Goal: Obtain resource: Download file/media

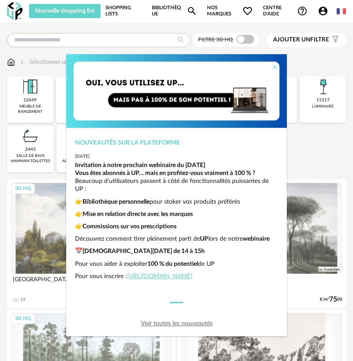
click at [274, 67] on icon "Close" at bounding box center [274, 67] width 7 height 7
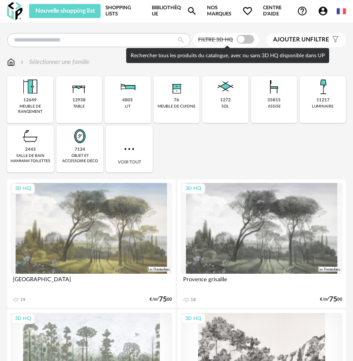
click at [238, 37] on span at bounding box center [245, 39] width 18 height 9
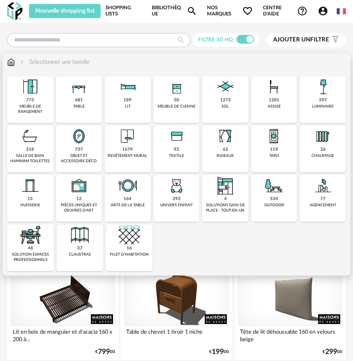
click at [327, 196] on img at bounding box center [322, 185] width 21 height 21
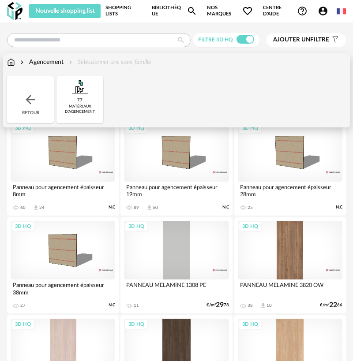
click at [29, 103] on img at bounding box center [30, 100] width 14 height 14
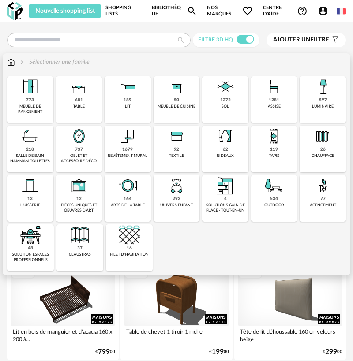
click at [268, 101] on div "1281 assise" at bounding box center [274, 99] width 46 height 47
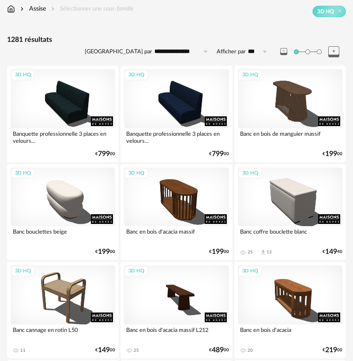
scroll to position [45, 0]
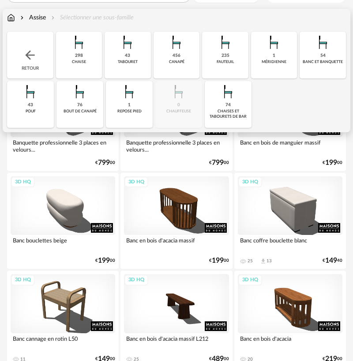
click at [186, 57] on div "456 canapé" at bounding box center [176, 55] width 46 height 47
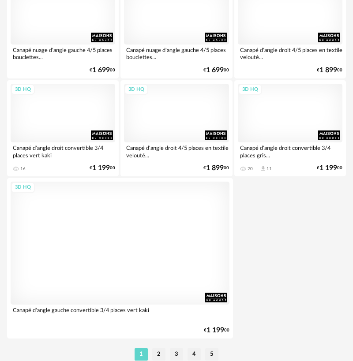
scroll to position [3214, 0]
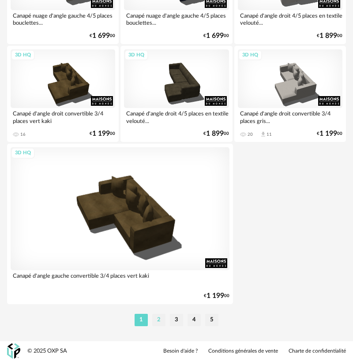
click at [158, 322] on li "2" at bounding box center [158, 320] width 13 height 12
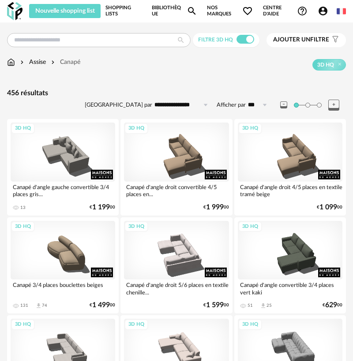
click at [165, 104] on input "**********" at bounding box center [182, 105] width 61 height 14
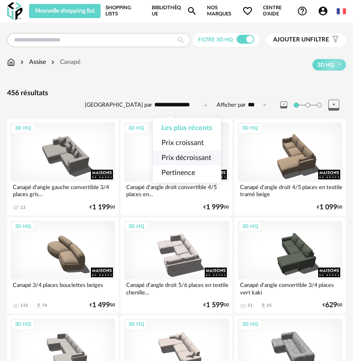
click at [186, 154] on span "Prix décroissant" at bounding box center [186, 157] width 50 height 7
type input "**********"
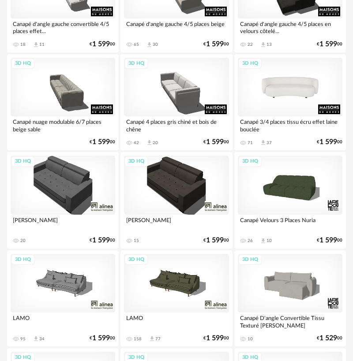
scroll to position [2815, 0]
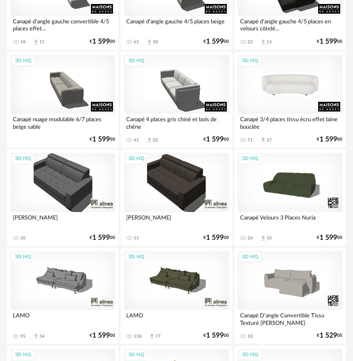
click at [288, 99] on div "3D HQ" at bounding box center [290, 84] width 105 height 59
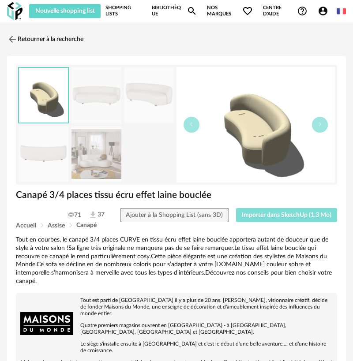
click at [277, 217] on span "Importer dans SketchUp (1,3 Mo)" at bounding box center [287, 215] width 90 height 6
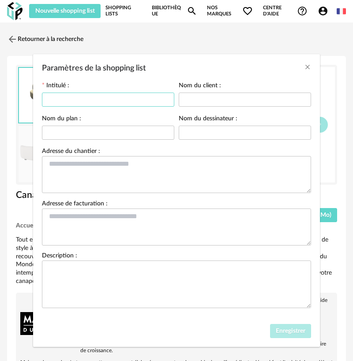
click at [88, 99] on input "Paramètres de la shopping list" at bounding box center [108, 100] width 132 height 14
type input "**********"
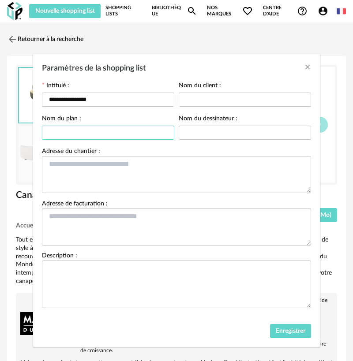
click at [93, 136] on input "Paramètres de la shopping list" at bounding box center [108, 133] width 132 height 14
type input "**********"
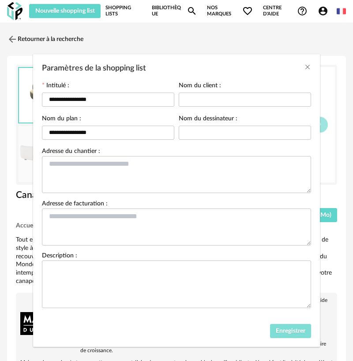
click at [285, 329] on span "Enregistrer" at bounding box center [291, 331] width 30 height 6
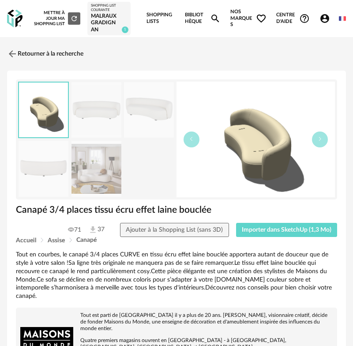
click at [16, 53] on img at bounding box center [12, 54] width 11 height 11
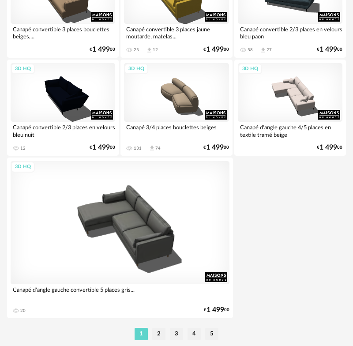
scroll to position [3244, 0]
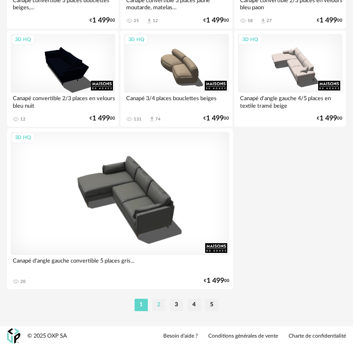
click at [157, 304] on li "2" at bounding box center [158, 305] width 13 height 12
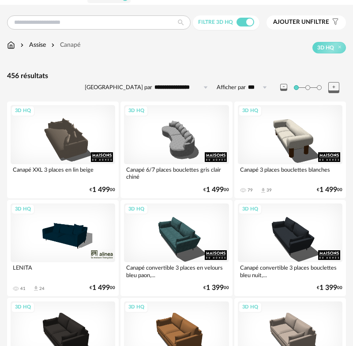
scroll to position [35, 0]
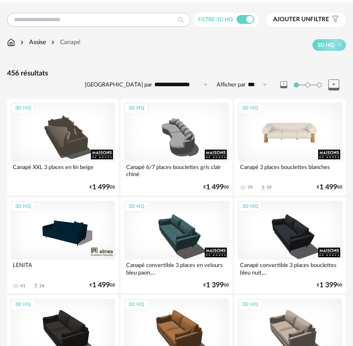
click at [306, 134] on div "3D HQ" at bounding box center [290, 131] width 105 height 59
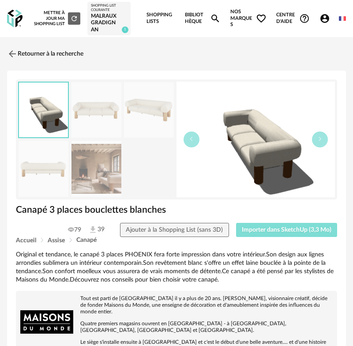
click at [274, 229] on span "Importer dans SketchUp (3,3 Mo)" at bounding box center [287, 230] width 90 height 6
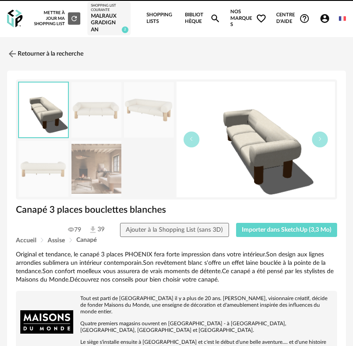
click at [24, 52] on link "Retourner à la recherche" at bounding box center [45, 53] width 76 height 19
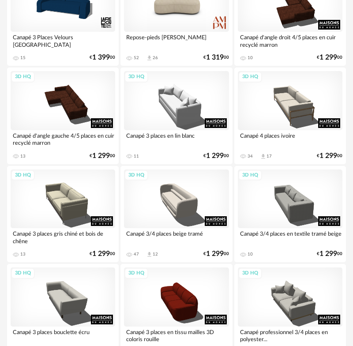
scroll to position [1049, 0]
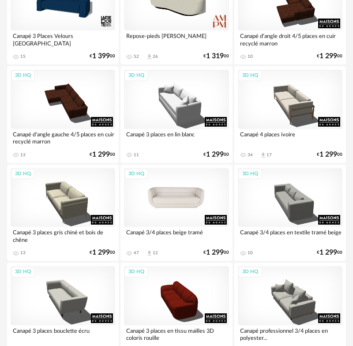
click at [183, 216] on div "3D HQ" at bounding box center [176, 197] width 105 height 59
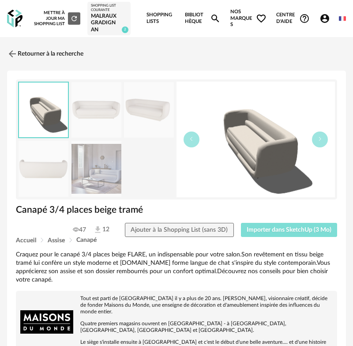
click at [285, 233] on button "Importer dans SketchUp (3 Mo)" at bounding box center [289, 230] width 97 height 14
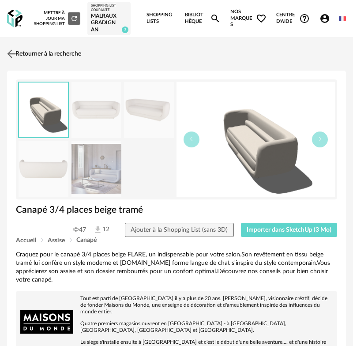
click at [25, 52] on link "Retourner à la recherche" at bounding box center [43, 53] width 76 height 19
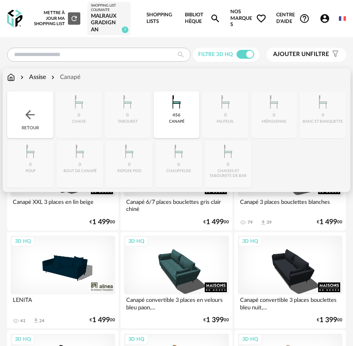
click at [40, 78] on div "Assise" at bounding box center [32, 77] width 27 height 9
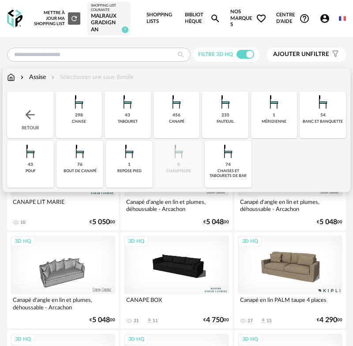
click at [224, 113] on div "235" at bounding box center [225, 115] width 8 height 6
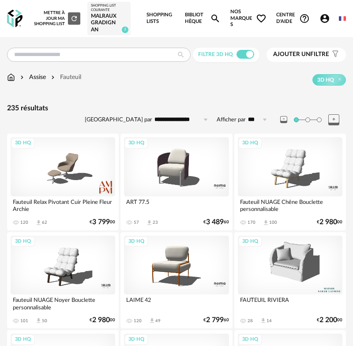
click at [183, 121] on input "**********" at bounding box center [182, 119] width 61 height 14
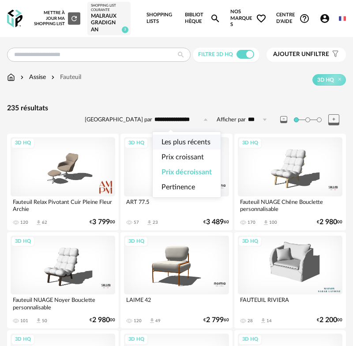
click at [187, 138] on span "Les plus récents" at bounding box center [185, 141] width 49 height 7
type input "**********"
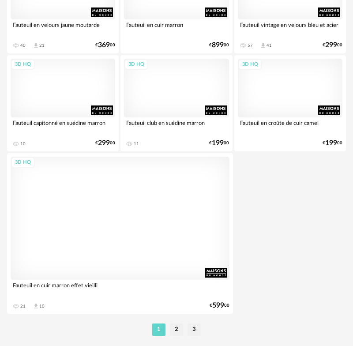
scroll to position [3244, 0]
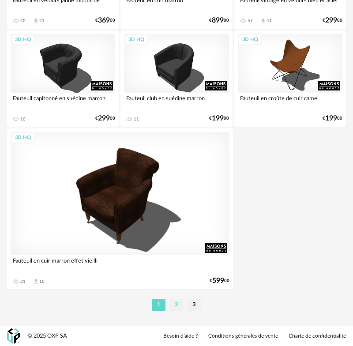
click at [174, 305] on li "2" at bounding box center [176, 305] width 13 height 12
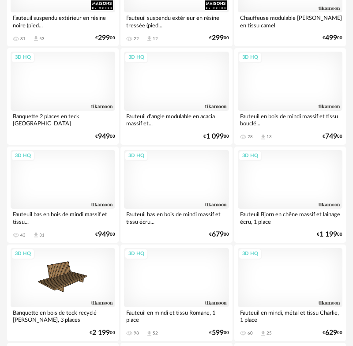
scroll to position [283, 0]
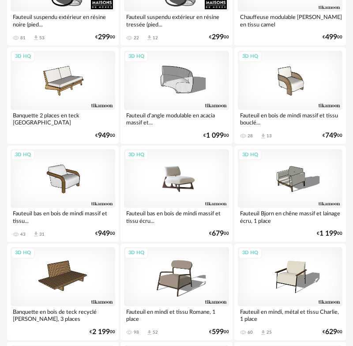
click at [173, 193] on div "3D HQ" at bounding box center [176, 178] width 105 height 59
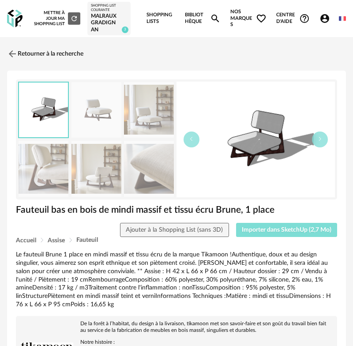
click at [283, 230] on span "Importer dans SketchUp (2,7 Mo)" at bounding box center [287, 230] width 90 height 6
click at [282, 230] on span "Importer dans SketchUp (2,7 Mo)" at bounding box center [287, 230] width 90 height 6
click at [273, 228] on span "Importer dans SketchUp (2,7 Mo)" at bounding box center [287, 230] width 90 height 6
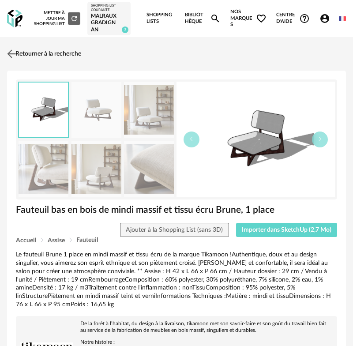
click at [29, 52] on link "Retourner à la recherche" at bounding box center [43, 53] width 76 height 19
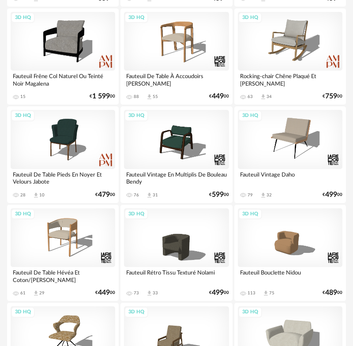
scroll to position [1212, 0]
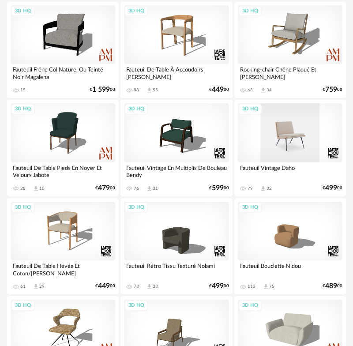
click at [288, 144] on div "3D HQ" at bounding box center [290, 132] width 105 height 59
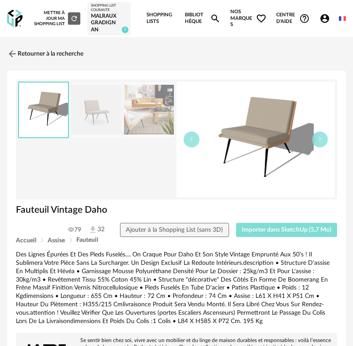
click at [276, 232] on span "Importer dans SketchUp (5,7 Mo)" at bounding box center [287, 230] width 90 height 6
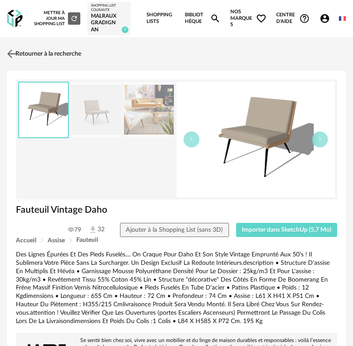
click at [13, 51] on img at bounding box center [11, 53] width 13 height 13
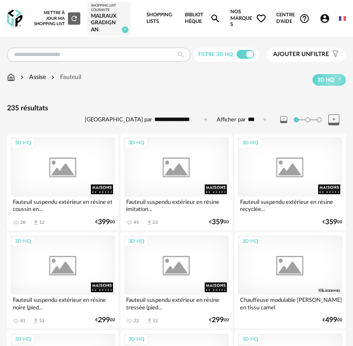
scroll to position [1307, 0]
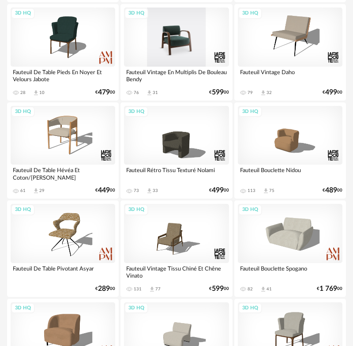
click at [179, 46] on div "3D HQ" at bounding box center [176, 36] width 105 height 59
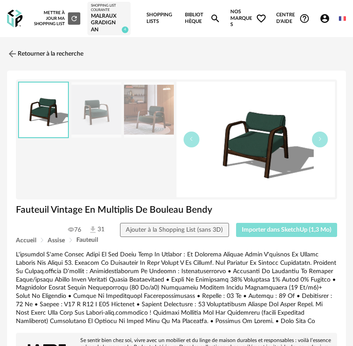
click at [258, 232] on span "Importer dans SketchUp (1,3 Mo)" at bounding box center [287, 230] width 90 height 6
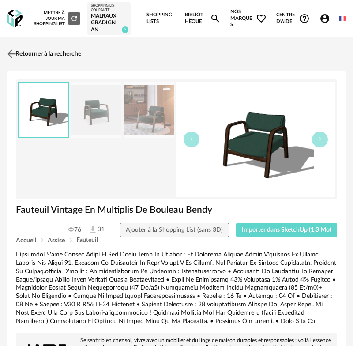
click at [36, 56] on link "Retourner à la recherche" at bounding box center [43, 53] width 76 height 19
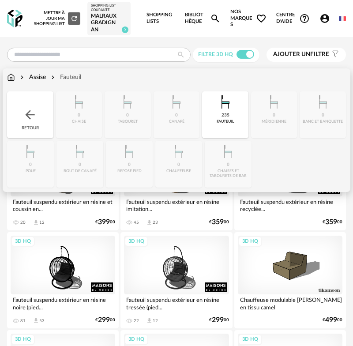
click at [12, 79] on img at bounding box center [11, 77] width 8 height 9
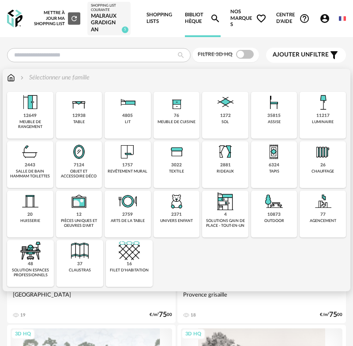
click at [79, 113] on div "12938" at bounding box center [78, 116] width 13 height 6
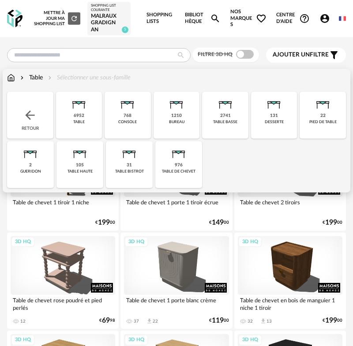
click at [231, 116] on div "2741 table basse" at bounding box center [225, 115] width 46 height 47
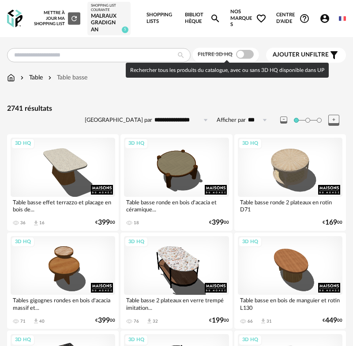
click at [239, 54] on span at bounding box center [245, 54] width 18 height 9
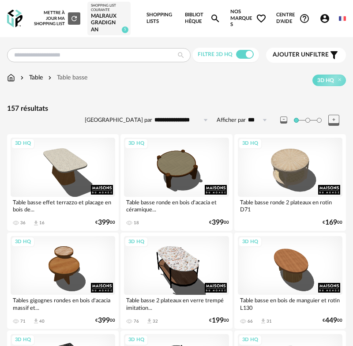
click at [183, 119] on input "**********" at bounding box center [182, 120] width 61 height 14
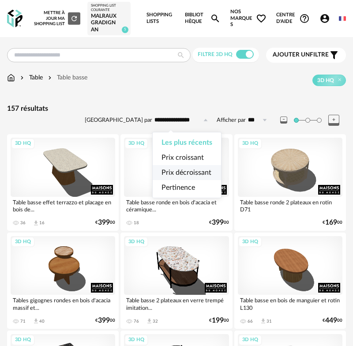
click at [197, 171] on span "Prix décroissant" at bounding box center [186, 172] width 50 height 7
type input "**********"
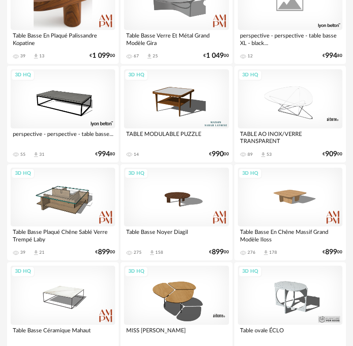
scroll to position [1052, 0]
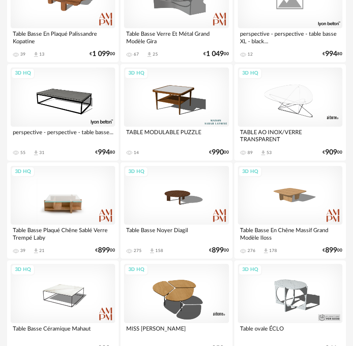
click at [50, 202] on div "3D HQ" at bounding box center [63, 195] width 105 height 59
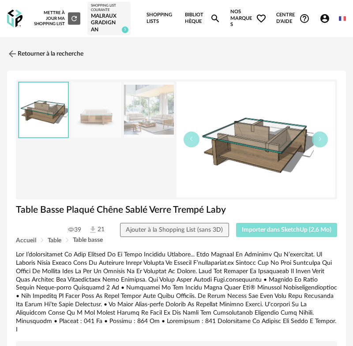
click at [292, 227] on span "Importer dans SketchUp (2,6 Mo)" at bounding box center [287, 230] width 90 height 6
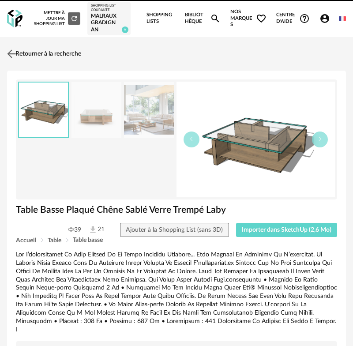
click at [43, 52] on link "Retourner à la recherche" at bounding box center [43, 53] width 76 height 19
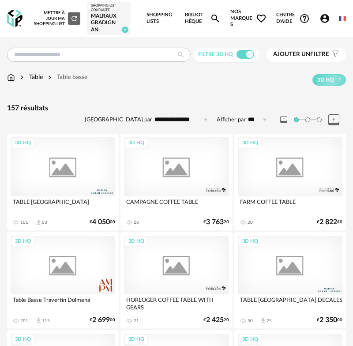
scroll to position [1209, 0]
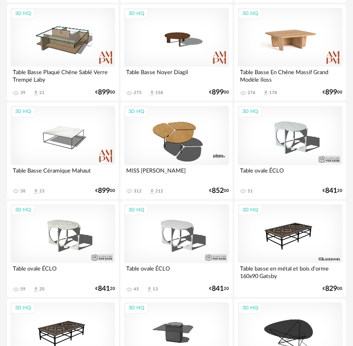
click at [295, 58] on div "3D HQ" at bounding box center [290, 37] width 105 height 59
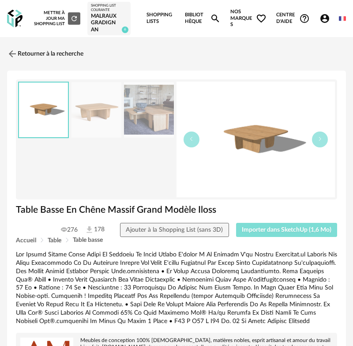
click at [288, 230] on span "Importer dans SketchUp (1,6 Mo)" at bounding box center [287, 230] width 90 height 6
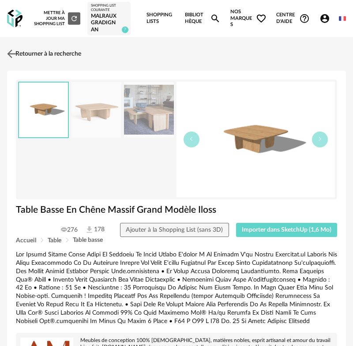
click at [59, 50] on link "Retourner à la recherche" at bounding box center [43, 53] width 76 height 19
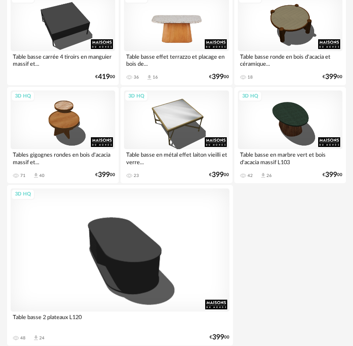
scroll to position [3214, 0]
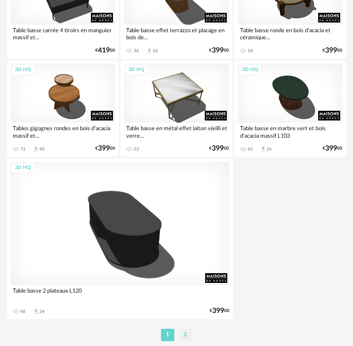
click at [185, 335] on li "2" at bounding box center [185, 335] width 13 height 12
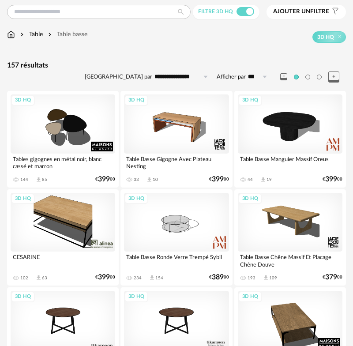
scroll to position [41, 0]
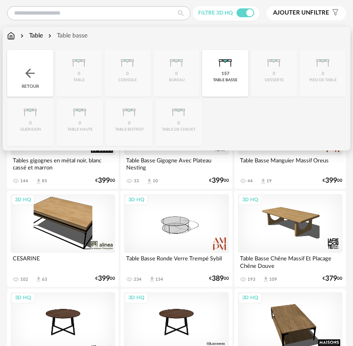
click at [40, 37] on div "Table" at bounding box center [31, 35] width 24 height 9
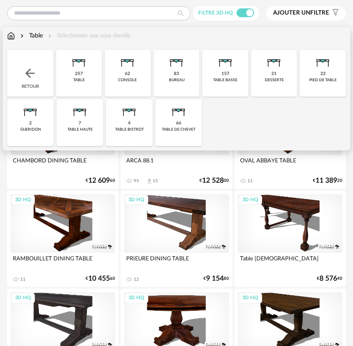
click at [30, 74] on img at bounding box center [30, 73] width 14 height 14
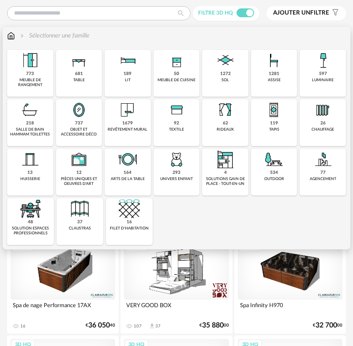
click at [277, 66] on img at bounding box center [273, 60] width 21 height 21
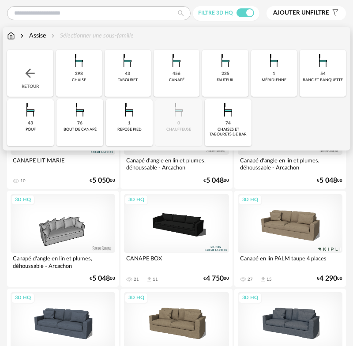
click at [83, 119] on img at bounding box center [79, 109] width 21 height 21
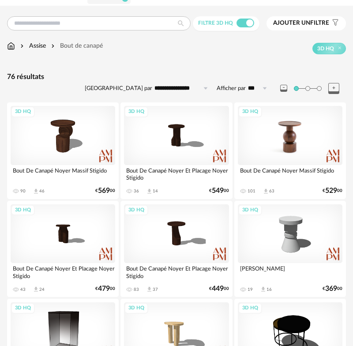
scroll to position [29, 0]
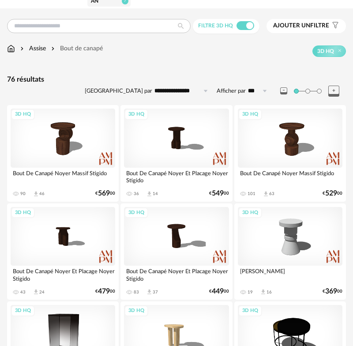
click at [181, 90] on input "**********" at bounding box center [182, 91] width 61 height 14
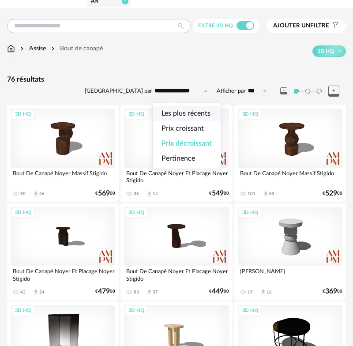
click at [183, 108] on li "Les plus récents" at bounding box center [187, 113] width 68 height 15
type input "**********"
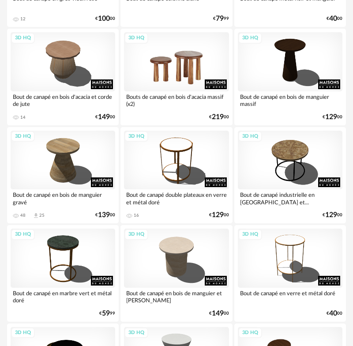
scroll to position [891, 0]
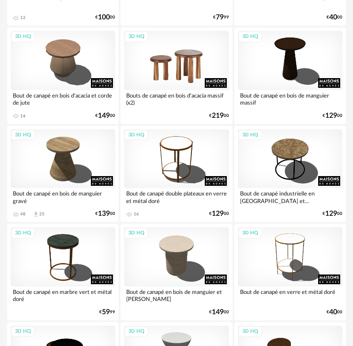
click at [169, 82] on div "3D HQ" at bounding box center [176, 60] width 105 height 59
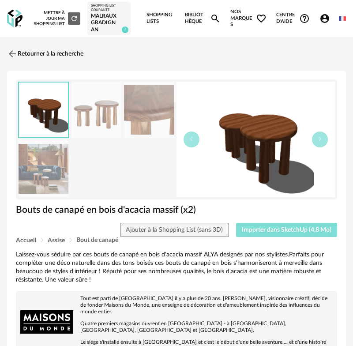
click at [272, 232] on span "Importer dans SketchUp (4,8 Mo)" at bounding box center [287, 230] width 90 height 6
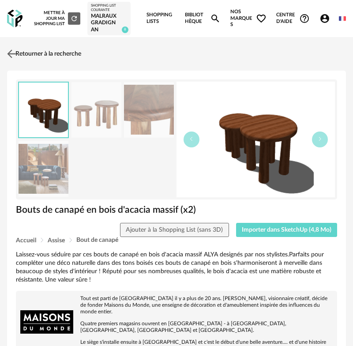
click at [15, 52] on img at bounding box center [11, 53] width 13 height 13
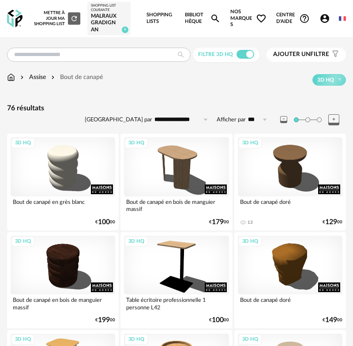
click at [186, 121] on input "**********" at bounding box center [182, 119] width 61 height 14
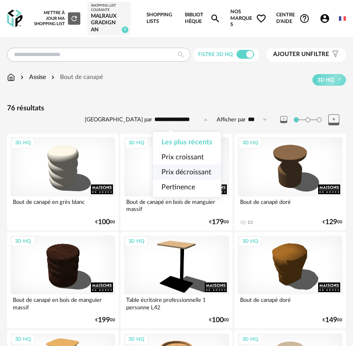
click at [187, 171] on span "Prix décroissant" at bounding box center [186, 171] width 50 height 7
type input "**********"
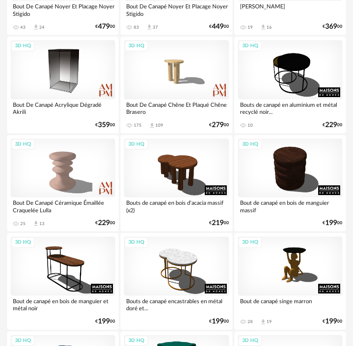
scroll to position [273, 0]
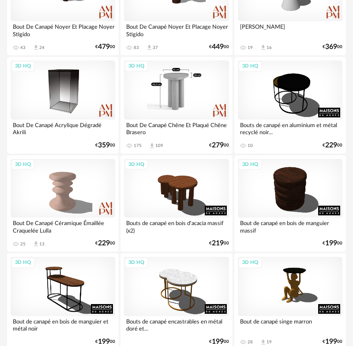
click at [176, 111] on div "3D HQ" at bounding box center [176, 89] width 105 height 59
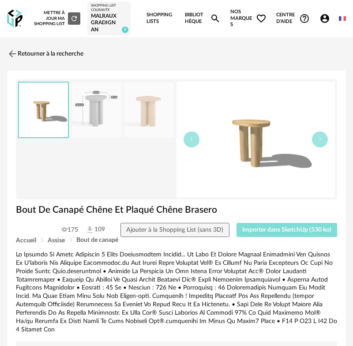
click at [284, 232] on span "Importer dans SketchUp (530 ko)" at bounding box center [286, 230] width 89 height 6
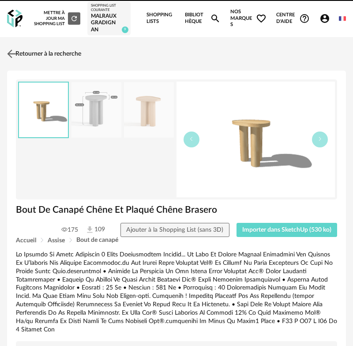
click at [37, 52] on link "Retourner à la recherche" at bounding box center [43, 53] width 76 height 19
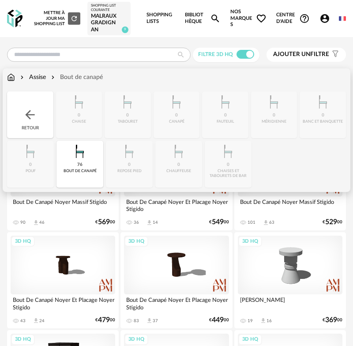
click at [38, 76] on div "Assise" at bounding box center [32, 77] width 27 height 9
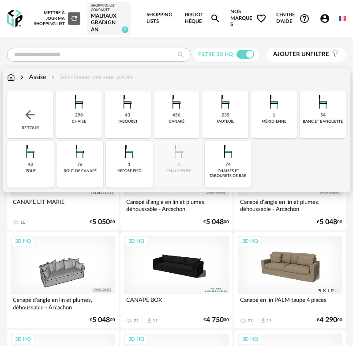
click at [11, 77] on img at bounding box center [11, 77] width 8 height 9
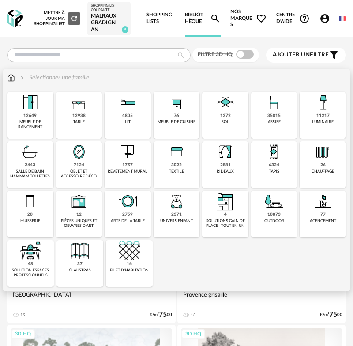
click at [86, 111] on img at bounding box center [78, 102] width 21 height 21
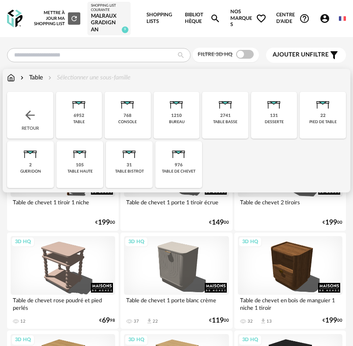
click at [223, 120] on div "table basse" at bounding box center [225, 122] width 24 height 5
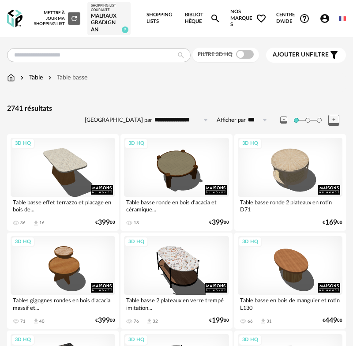
click at [176, 118] on input "**********" at bounding box center [182, 120] width 61 height 14
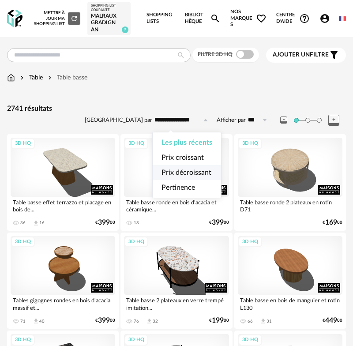
click at [183, 172] on span "Prix décroissant" at bounding box center [186, 172] width 50 height 7
type input "**********"
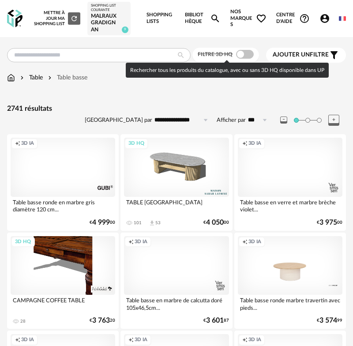
click at [245, 54] on span at bounding box center [245, 54] width 18 height 9
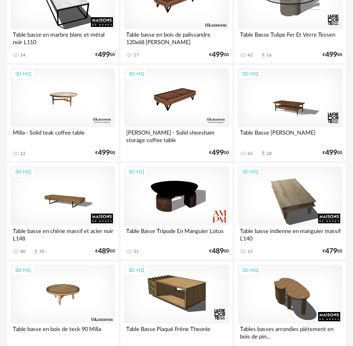
scroll to position [2622, 0]
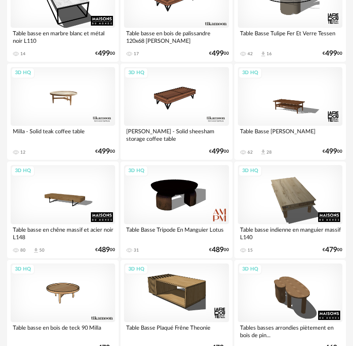
click at [63, 106] on div "3D HQ" at bounding box center [63, 96] width 105 height 59
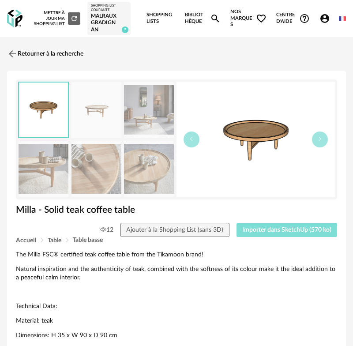
click at [280, 227] on span "Importer dans SketchUp (570 ko)" at bounding box center [286, 230] width 89 height 6
click at [278, 227] on span "Importer dans SketchUp (570 ko)" at bounding box center [286, 230] width 89 height 6
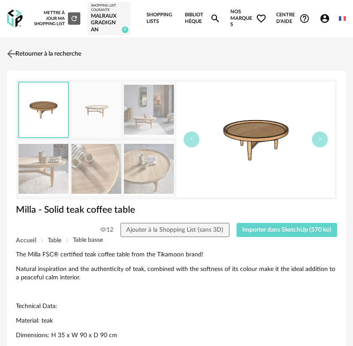
click at [19, 52] on link "Retourner à la recherche" at bounding box center [43, 53] width 76 height 19
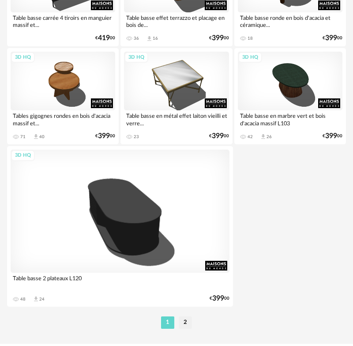
scroll to position [3227, 0]
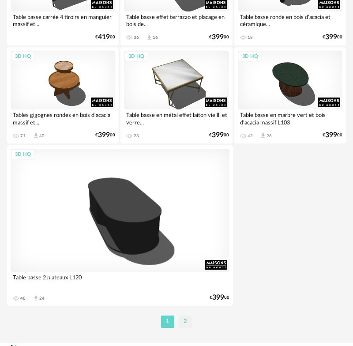
click at [185, 321] on li "2" at bounding box center [185, 321] width 13 height 12
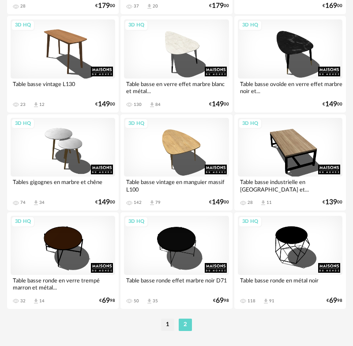
scroll to position [1689, 0]
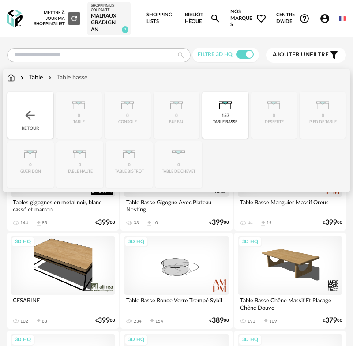
click at [13, 78] on img at bounding box center [11, 77] width 8 height 9
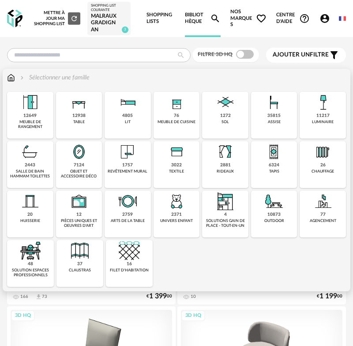
click at [266, 161] on img at bounding box center [273, 151] width 21 height 21
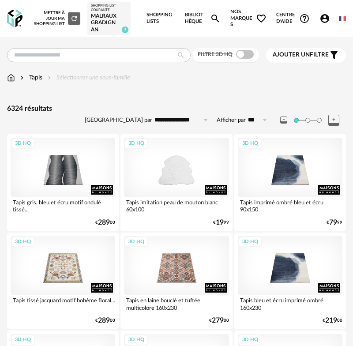
click at [169, 119] on input "**********" at bounding box center [182, 120] width 61 height 14
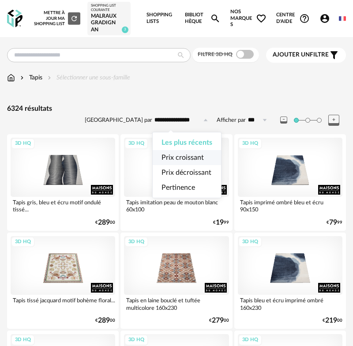
click at [179, 161] on span "Prix croissant" at bounding box center [182, 157] width 42 height 7
type input "**********"
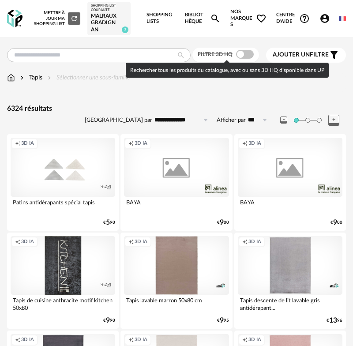
click at [242, 54] on span at bounding box center [245, 54] width 18 height 9
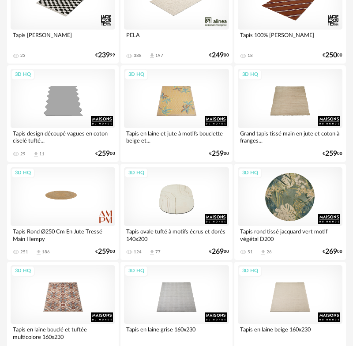
scroll to position [2227, 0]
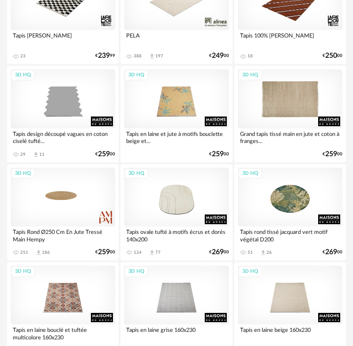
click at [290, 100] on div "3D HQ" at bounding box center [290, 98] width 105 height 59
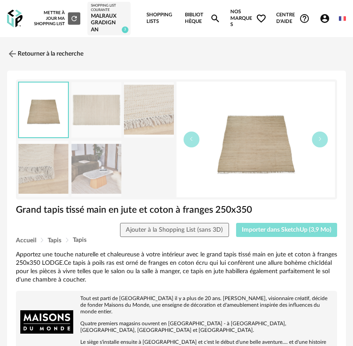
click at [284, 229] on span "Importer dans SketchUp (3,9 Mo)" at bounding box center [287, 230] width 90 height 6
